Goal: Task Accomplishment & Management: Use online tool/utility

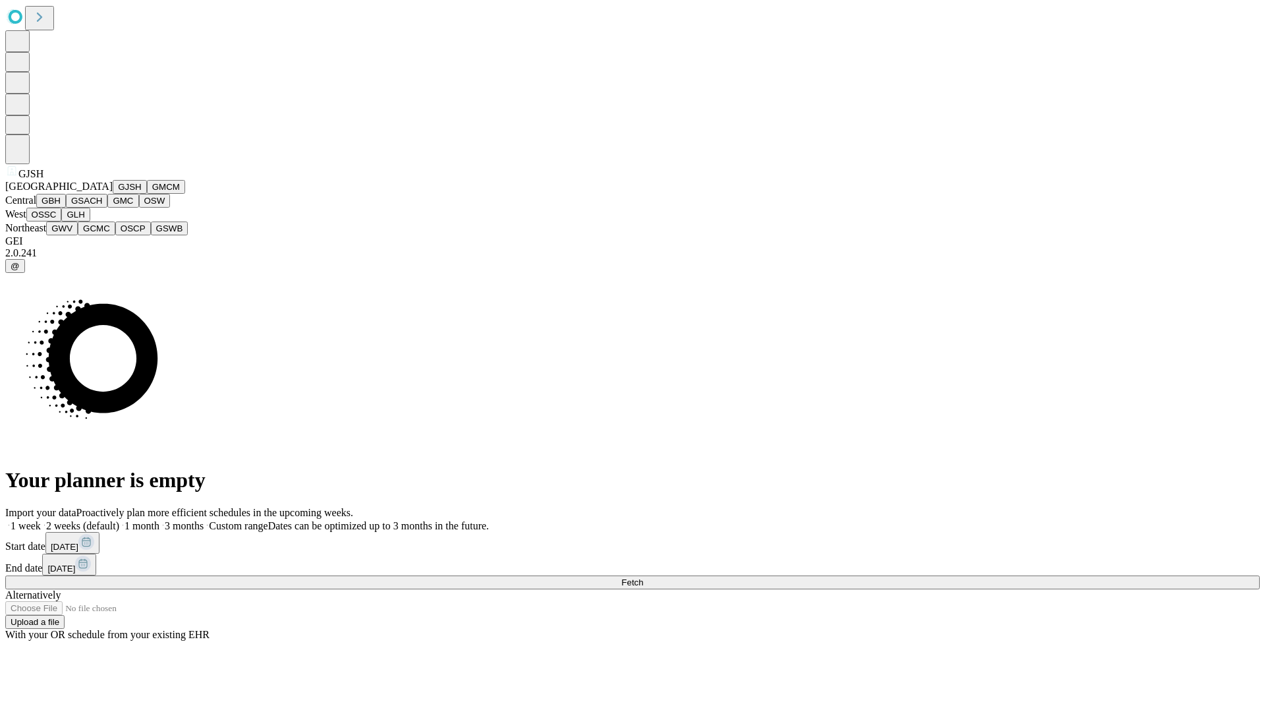
click at [113, 194] on button "GJSH" at bounding box center [130, 187] width 34 height 14
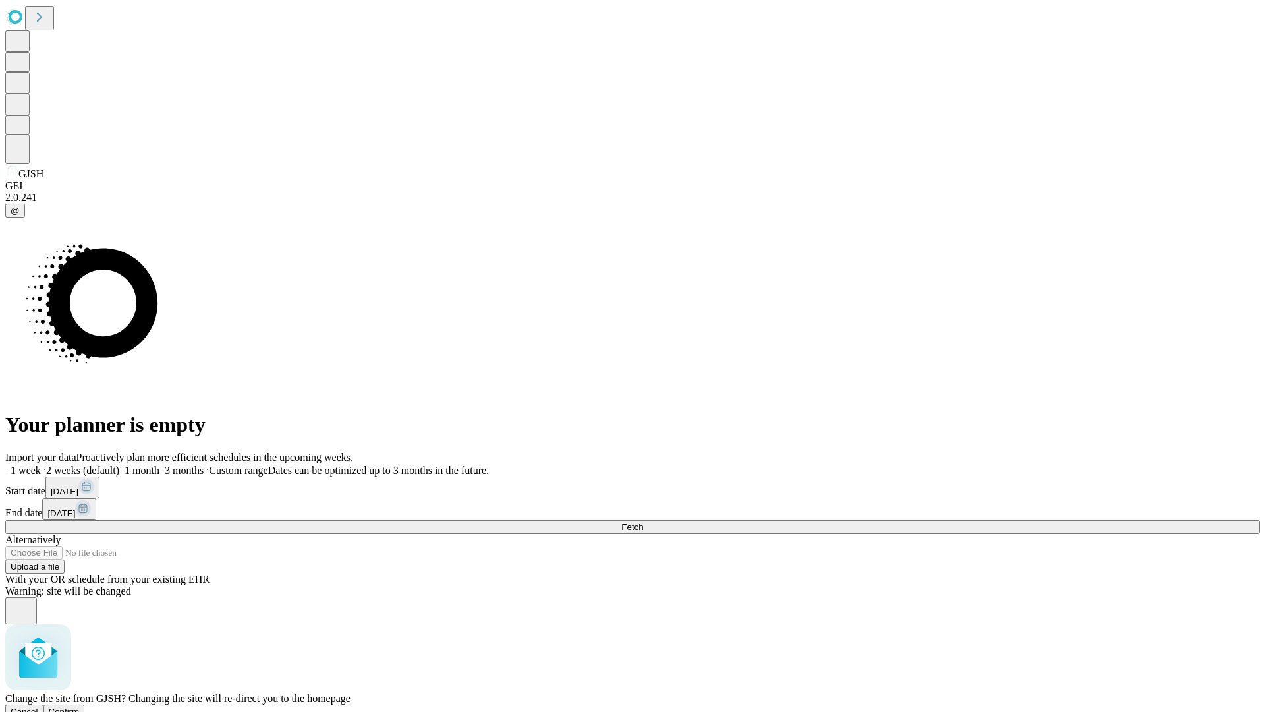
click at [80, 706] on span "Confirm" at bounding box center [64, 711] width 31 height 10
click at [41, 465] on label "1 week" at bounding box center [23, 470] width 36 height 11
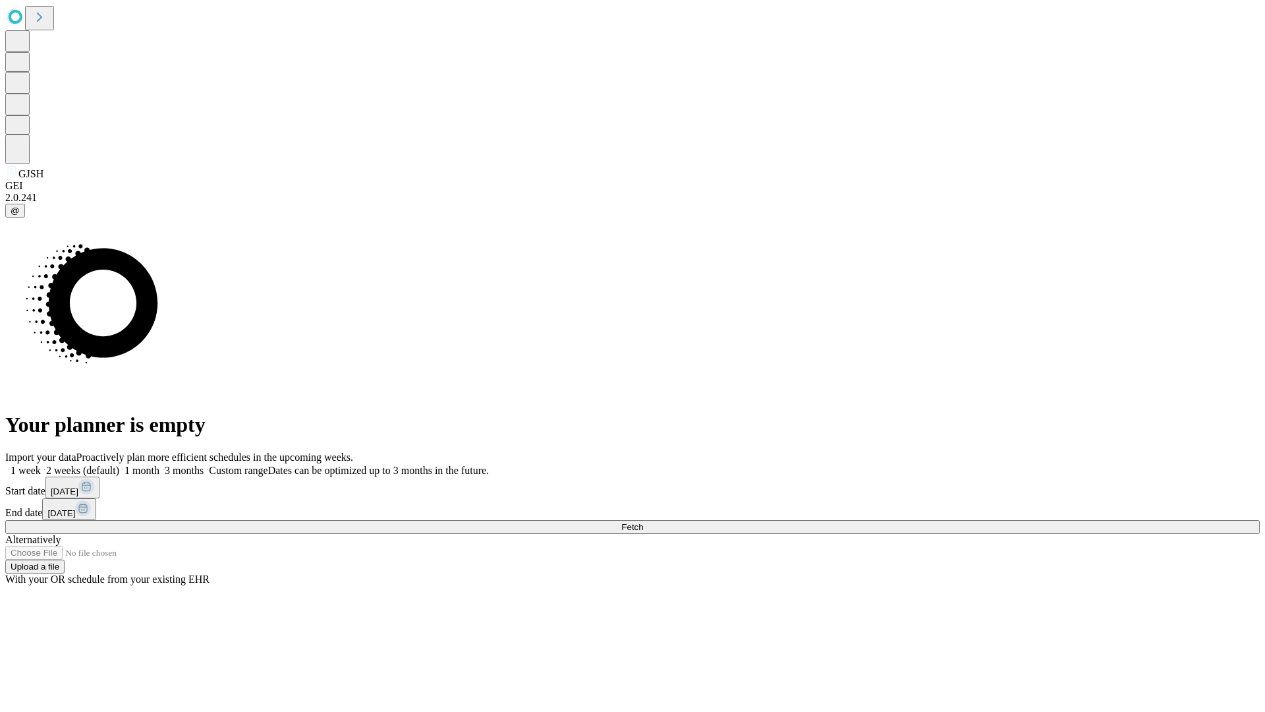
click at [643, 522] on span "Fetch" at bounding box center [632, 527] width 22 height 10
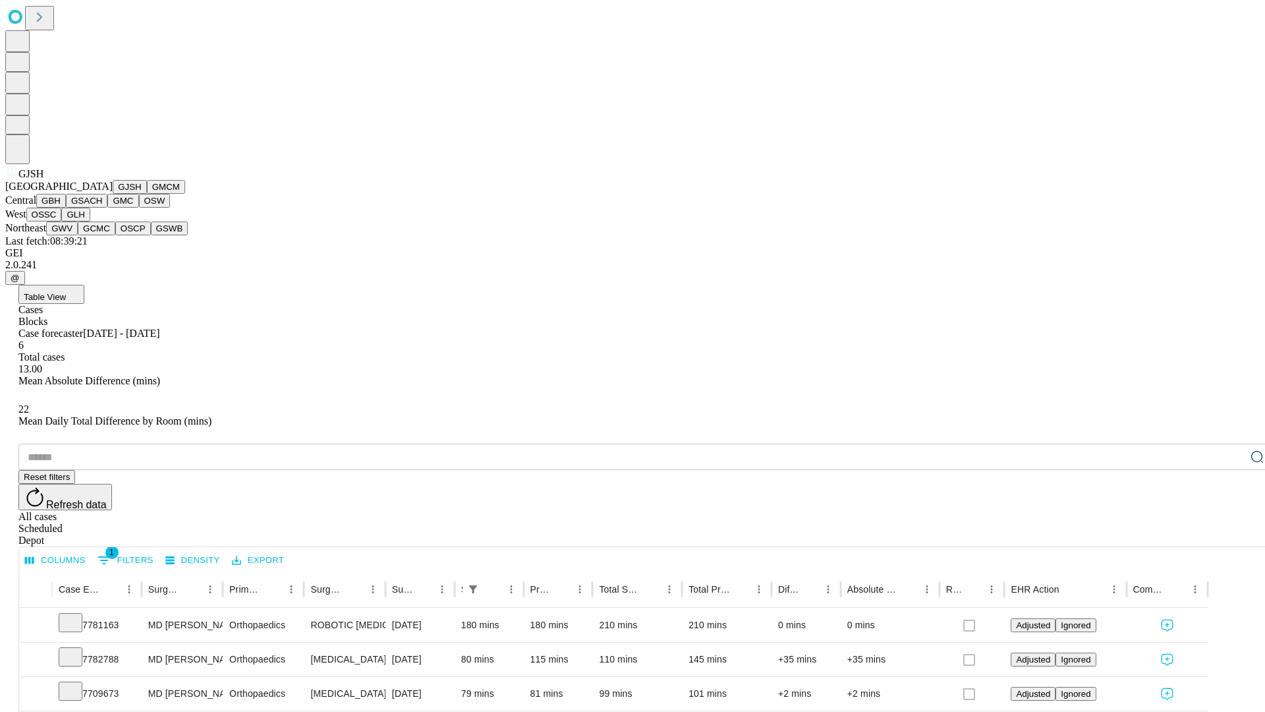
click at [147, 194] on button "GMCM" at bounding box center [166, 187] width 38 height 14
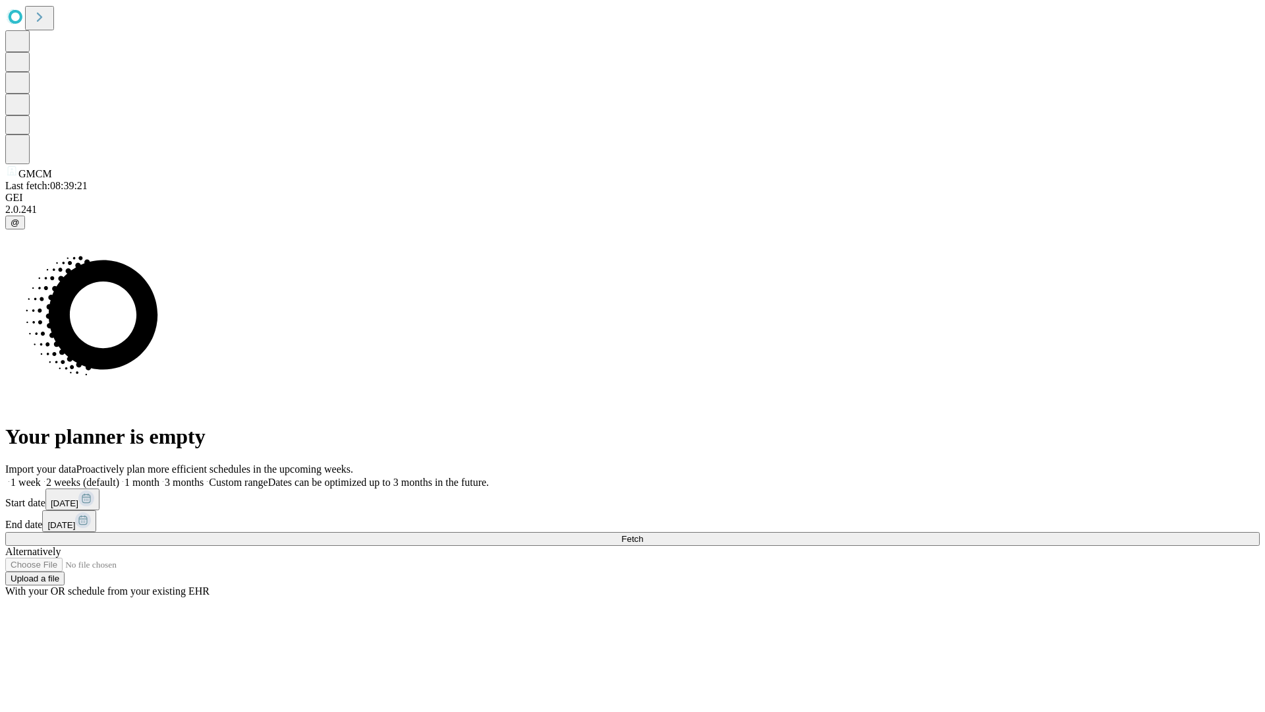
click at [41, 476] on label "1 week" at bounding box center [23, 481] width 36 height 11
click at [643, 534] on span "Fetch" at bounding box center [632, 539] width 22 height 10
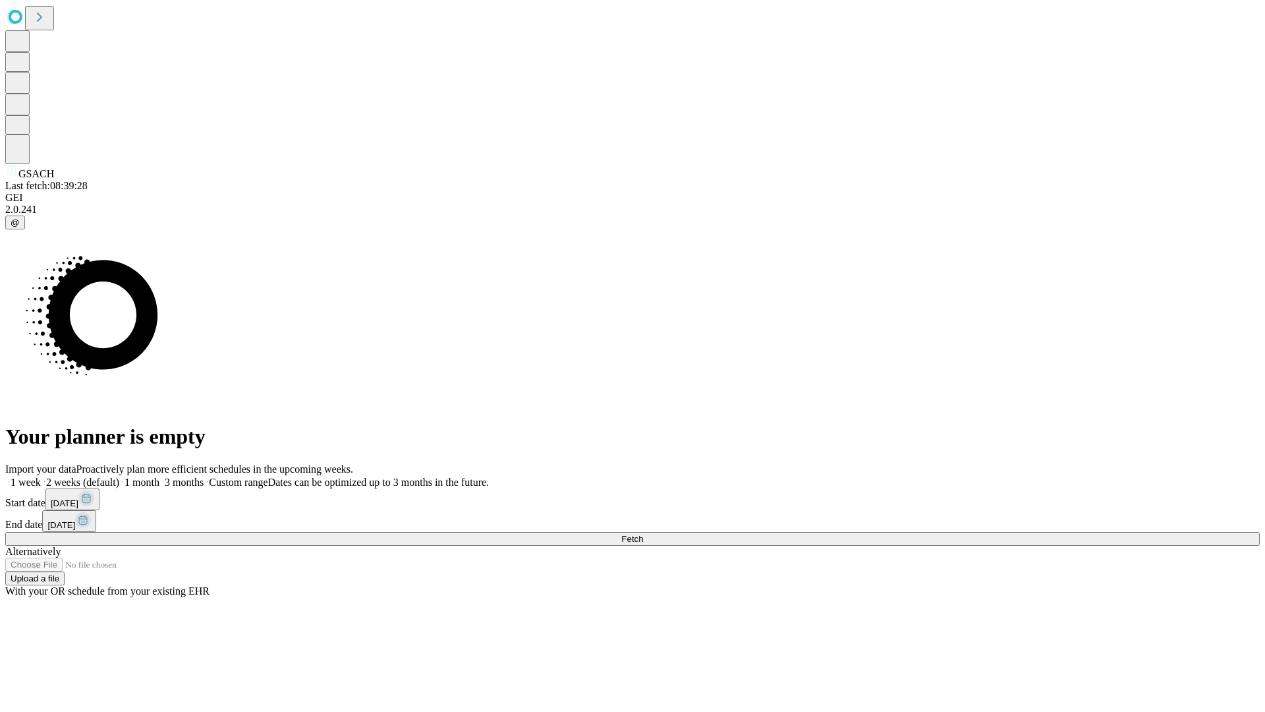
click at [41, 476] on label "1 week" at bounding box center [23, 481] width 36 height 11
click at [643, 534] on span "Fetch" at bounding box center [632, 539] width 22 height 10
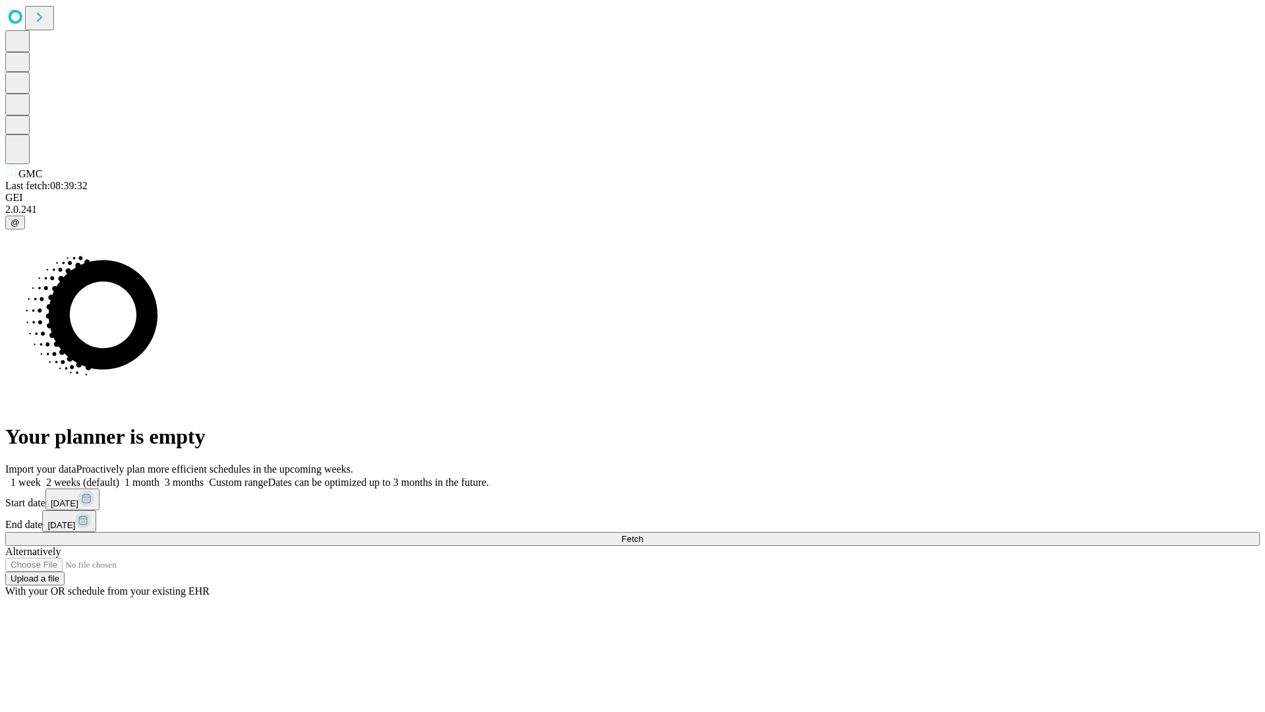
click at [41, 476] on label "1 week" at bounding box center [23, 481] width 36 height 11
click at [643, 534] on span "Fetch" at bounding box center [632, 539] width 22 height 10
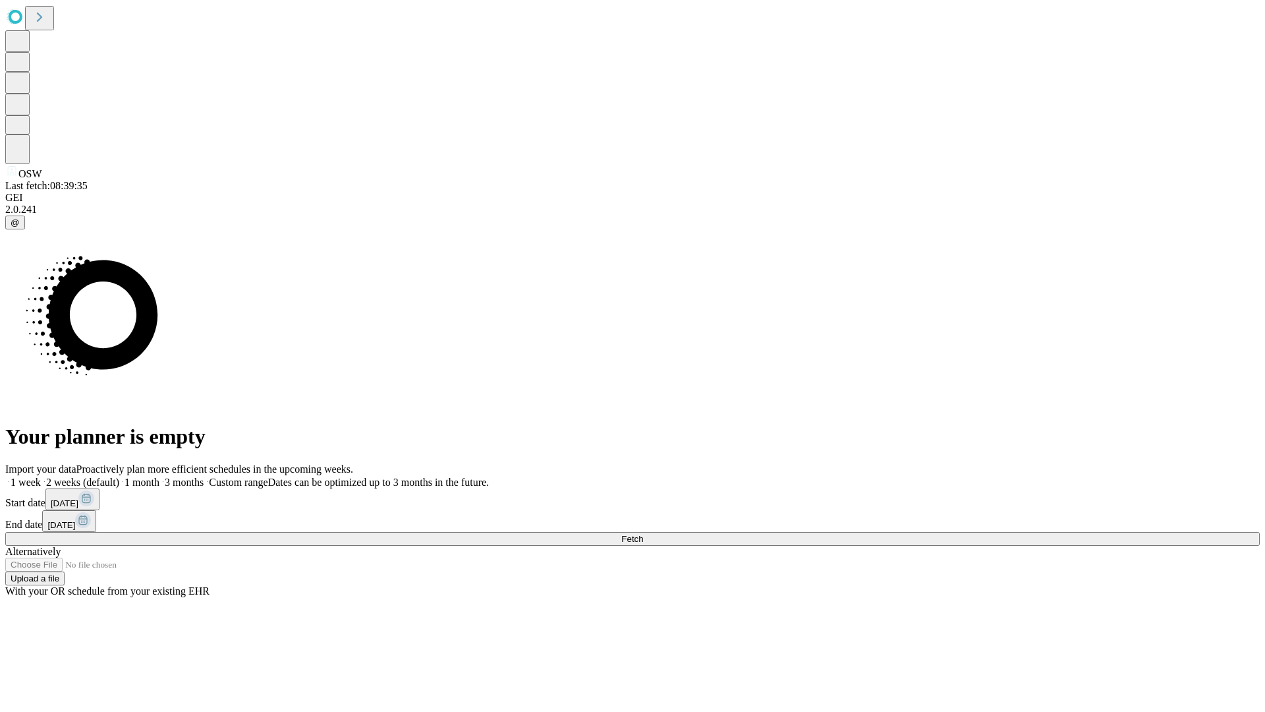
click at [41, 476] on label "1 week" at bounding box center [23, 481] width 36 height 11
click at [643, 534] on span "Fetch" at bounding box center [632, 539] width 22 height 10
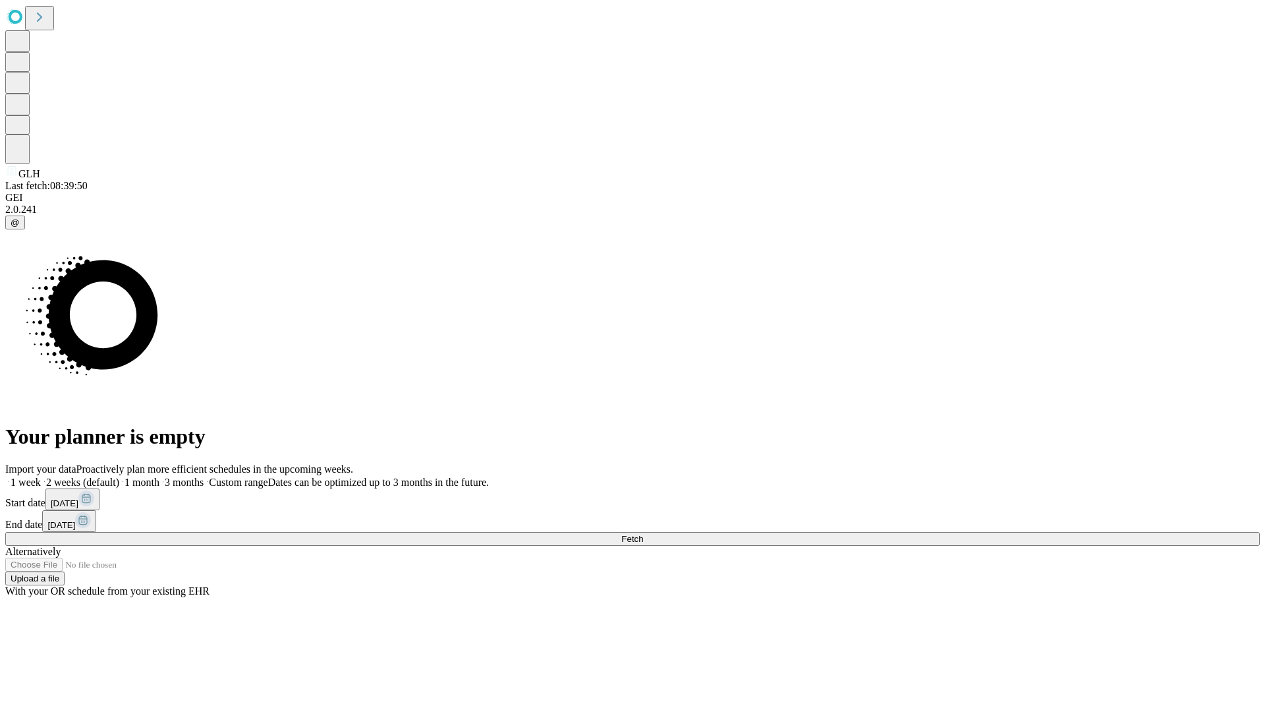
click at [41, 476] on label "1 week" at bounding box center [23, 481] width 36 height 11
click at [643, 534] on span "Fetch" at bounding box center [632, 539] width 22 height 10
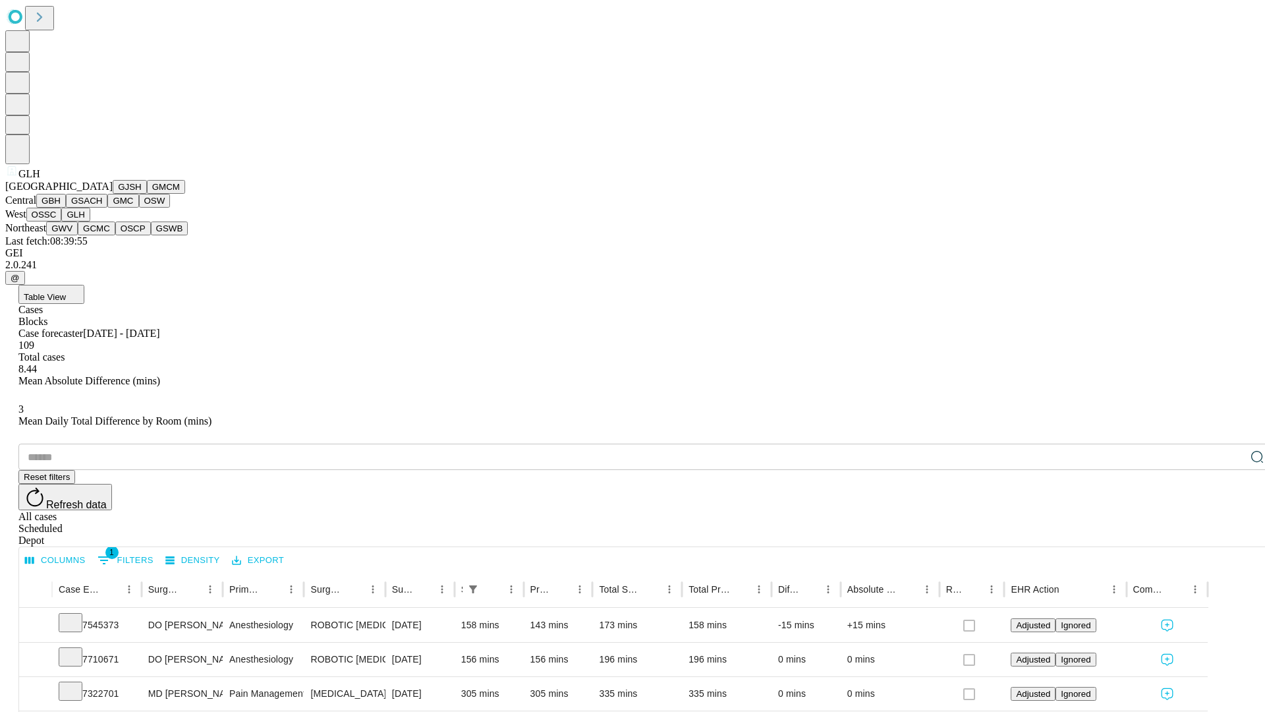
click at [78, 235] on button "GWV" at bounding box center [62, 228] width 32 height 14
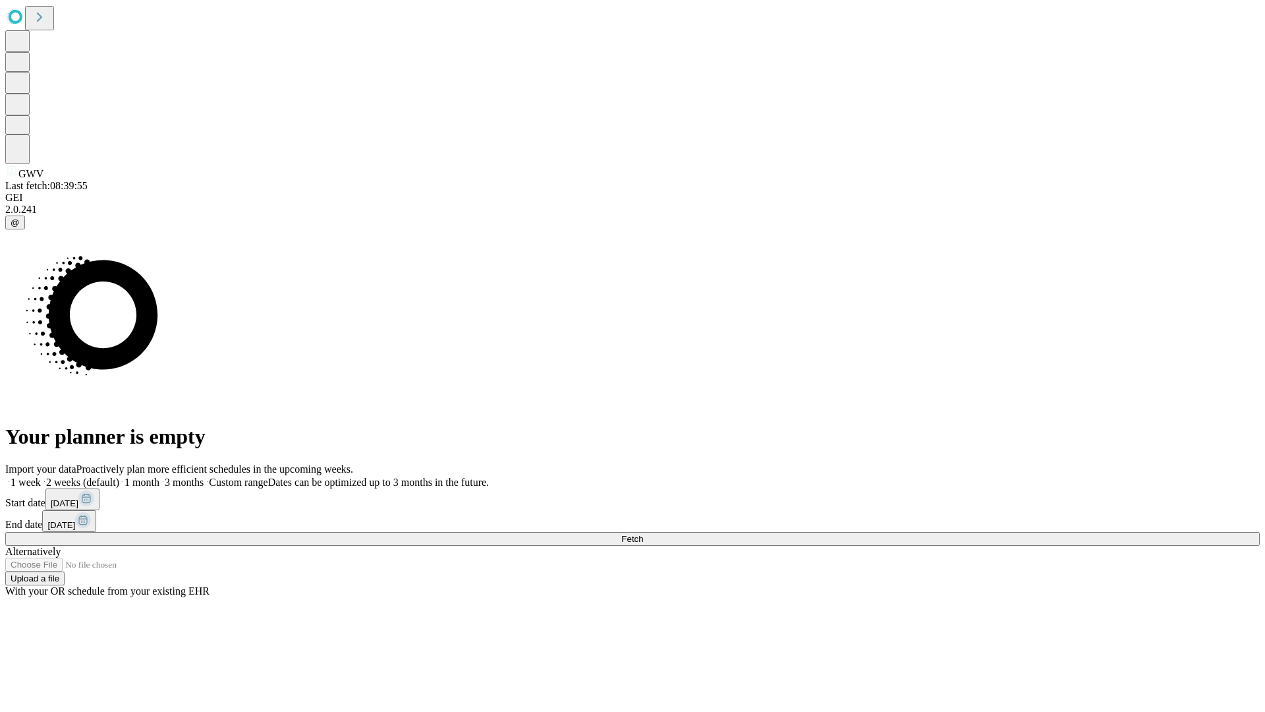
click at [41, 476] on label "1 week" at bounding box center [23, 481] width 36 height 11
click at [643, 534] on span "Fetch" at bounding box center [632, 539] width 22 height 10
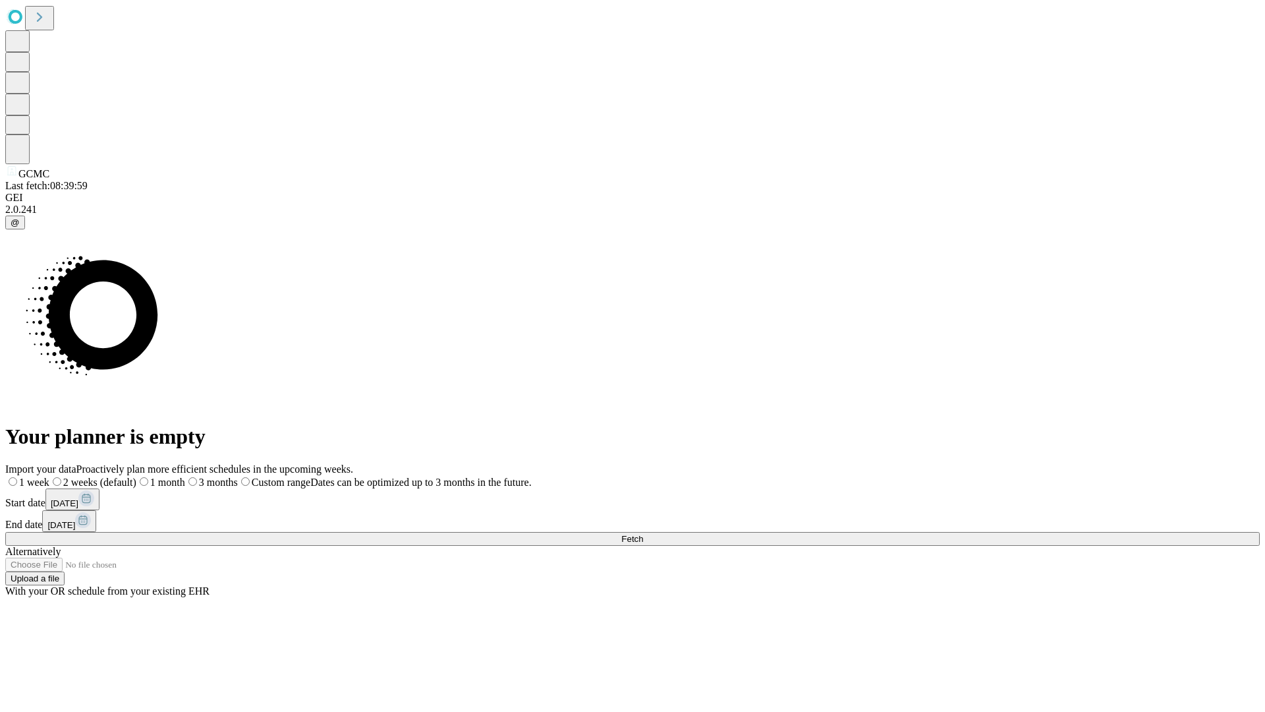
click at [643, 534] on span "Fetch" at bounding box center [632, 539] width 22 height 10
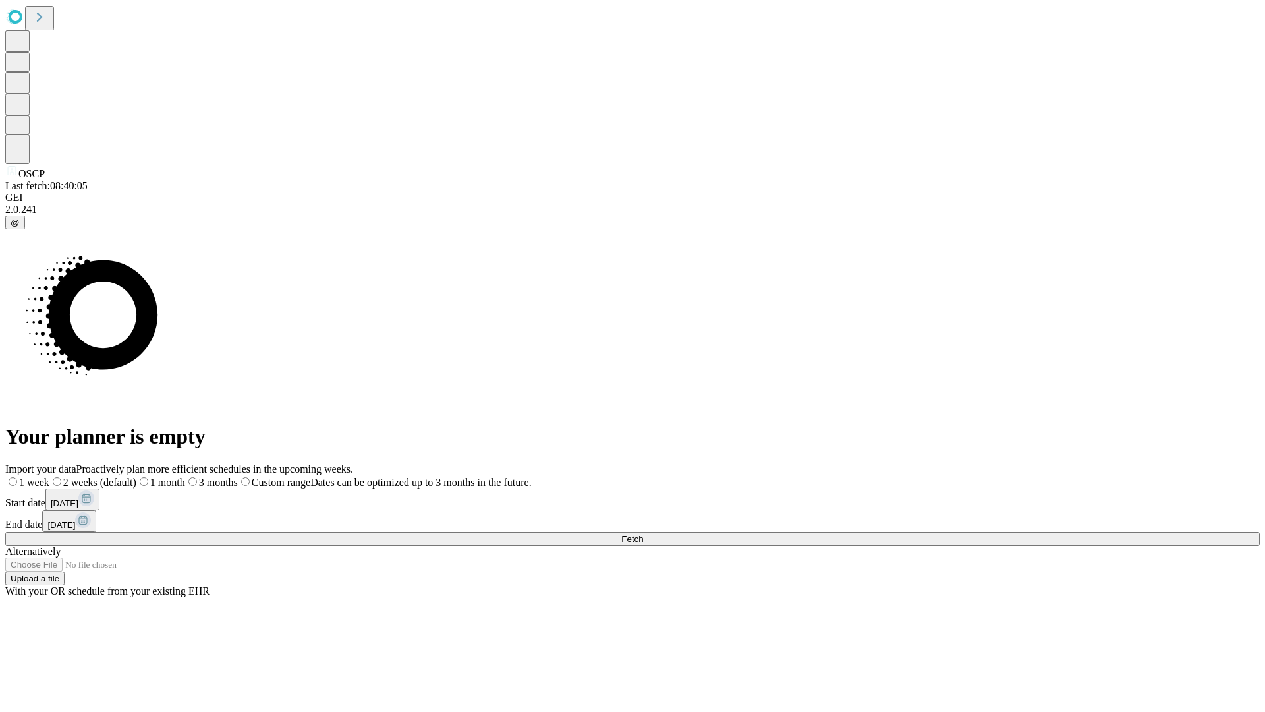
click at [643, 534] on span "Fetch" at bounding box center [632, 539] width 22 height 10
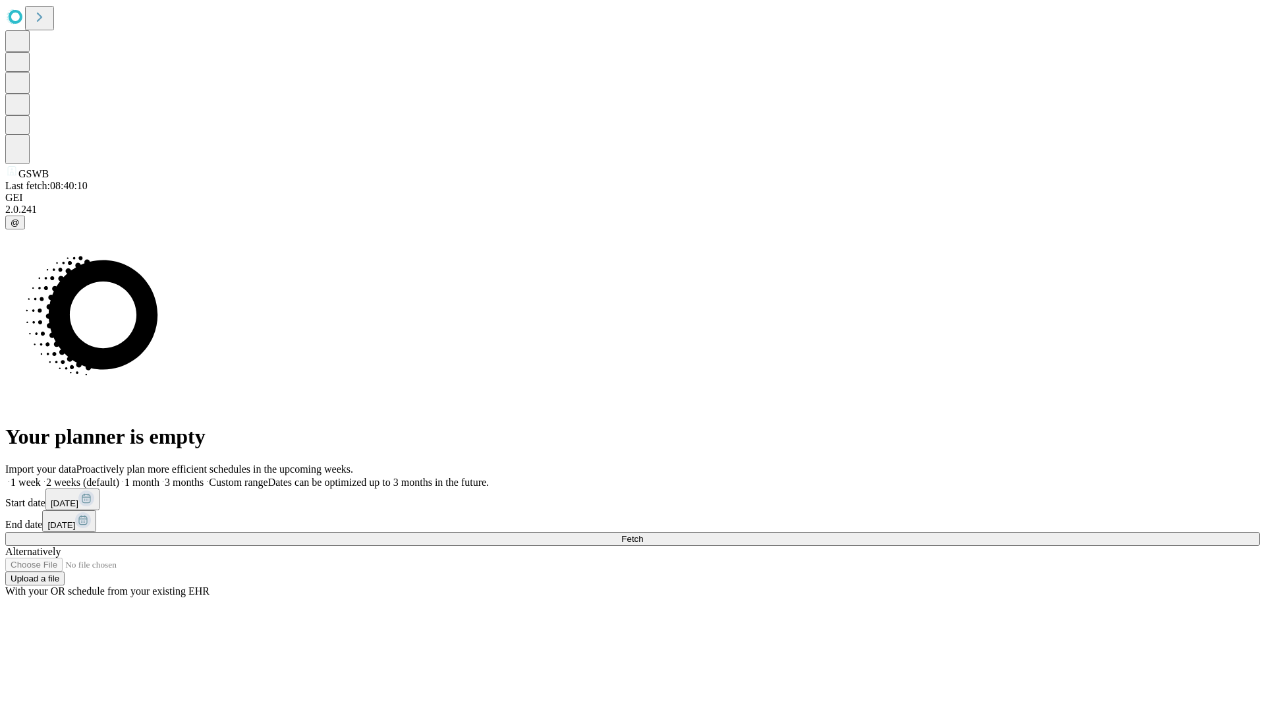
click at [41, 476] on label "1 week" at bounding box center [23, 481] width 36 height 11
click at [643, 534] on span "Fetch" at bounding box center [632, 539] width 22 height 10
